Goal: Register for event/course

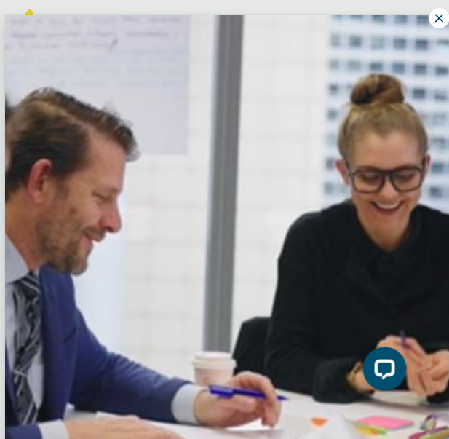
scroll to position [50, 4]
